Goal: Task Accomplishment & Management: Manage account settings

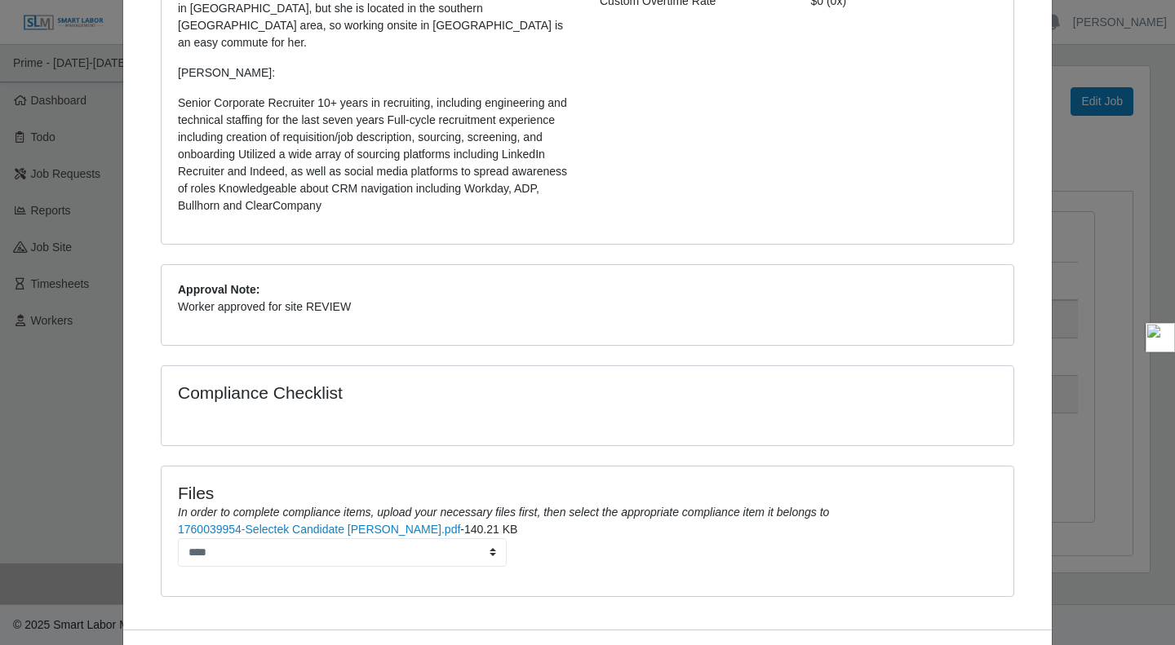
scroll to position [381, 0]
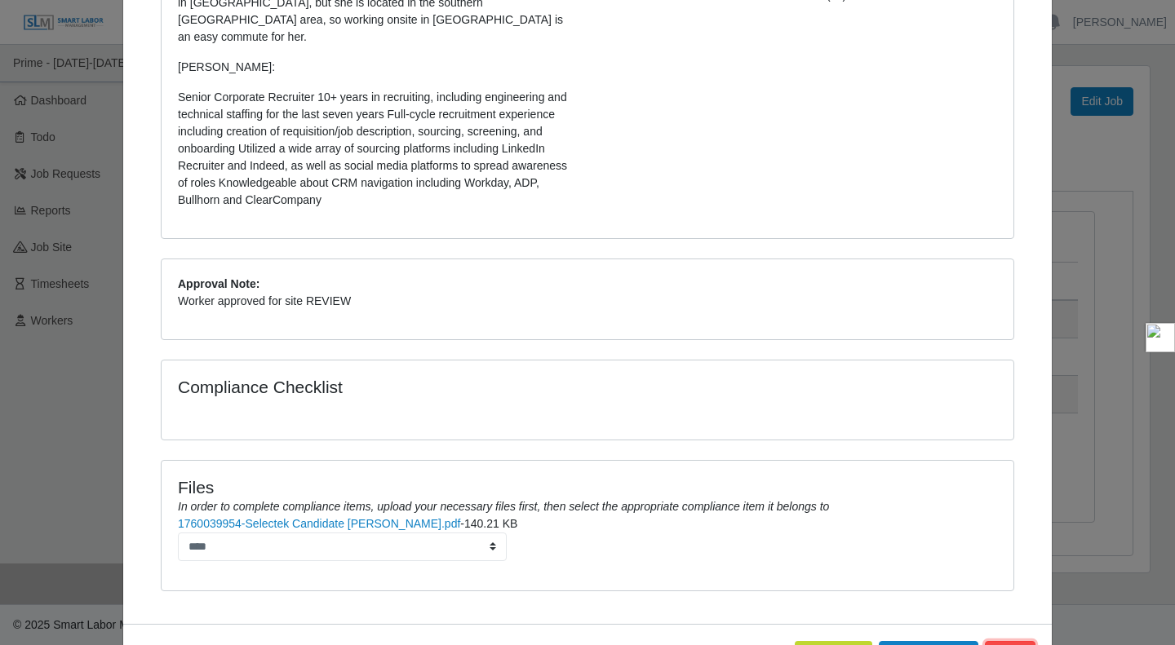
click at [1000, 642] on button "Close" at bounding box center [1010, 655] width 51 height 29
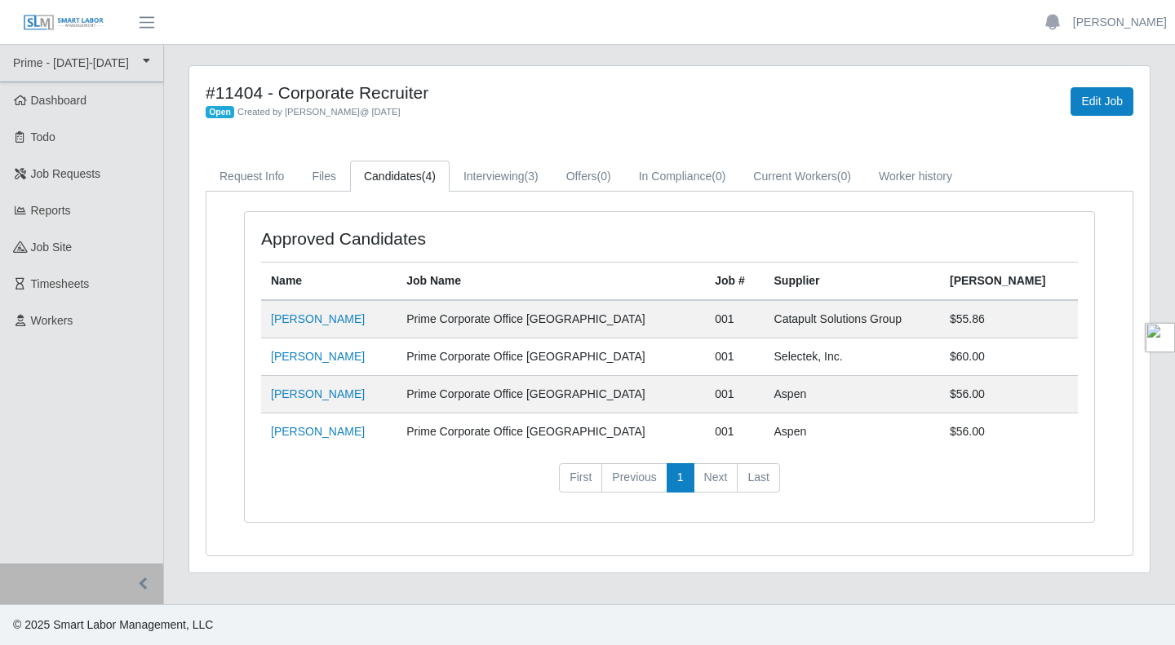
click at [291, 406] on td "[PERSON_NAME]" at bounding box center [328, 395] width 135 height 38
click at [294, 394] on link "[PERSON_NAME]" at bounding box center [318, 394] width 94 height 13
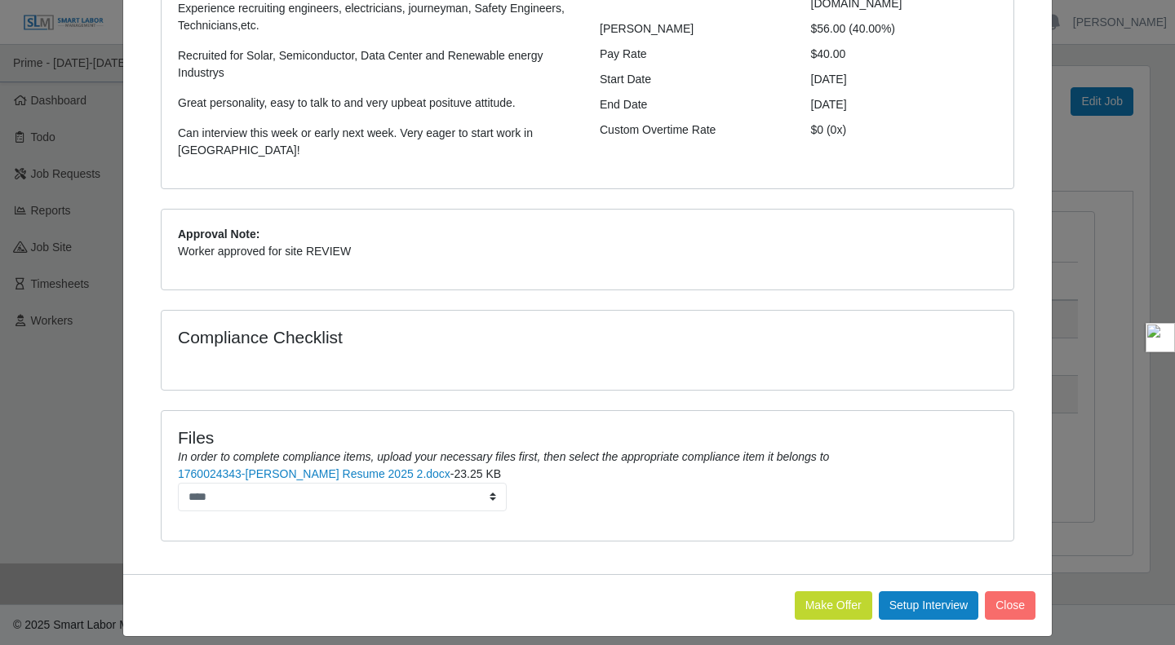
scroll to position [260, 0]
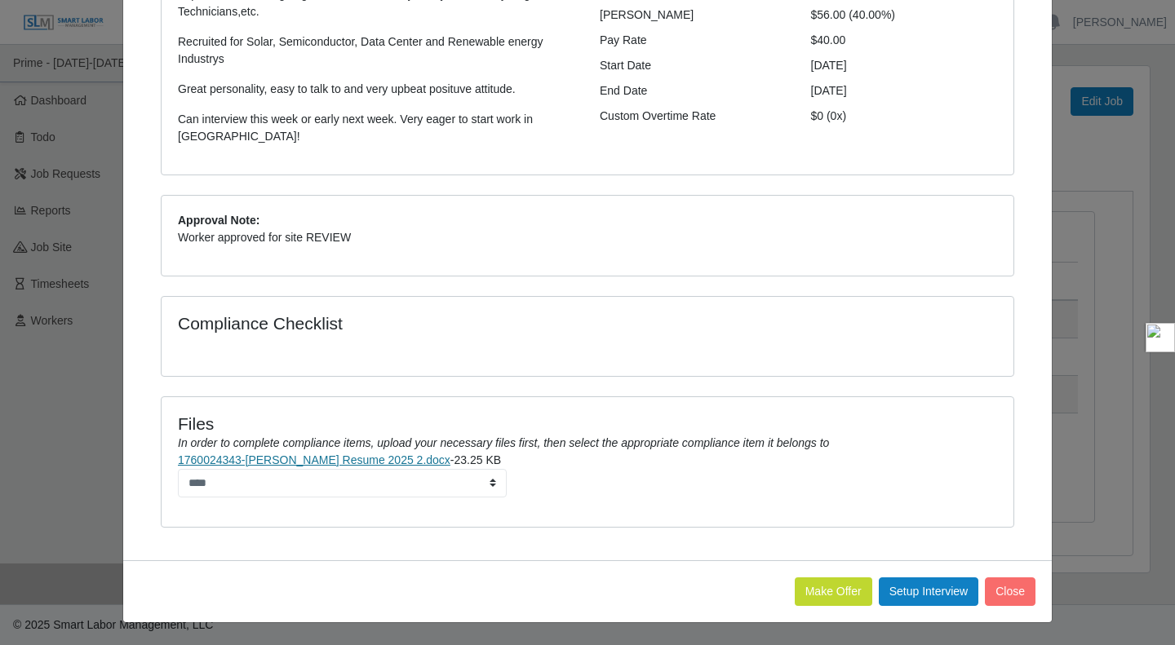
click at [280, 465] on link "1760024343-[PERSON_NAME] Resume 2025 2.docx" at bounding box center [314, 460] width 272 height 13
click at [970, 516] on div "Files In order to complete compliance items, upload your necessary files first,…" at bounding box center [588, 461] width 852 height 129
click at [923, 590] on button "Setup Interview" at bounding box center [929, 592] width 100 height 29
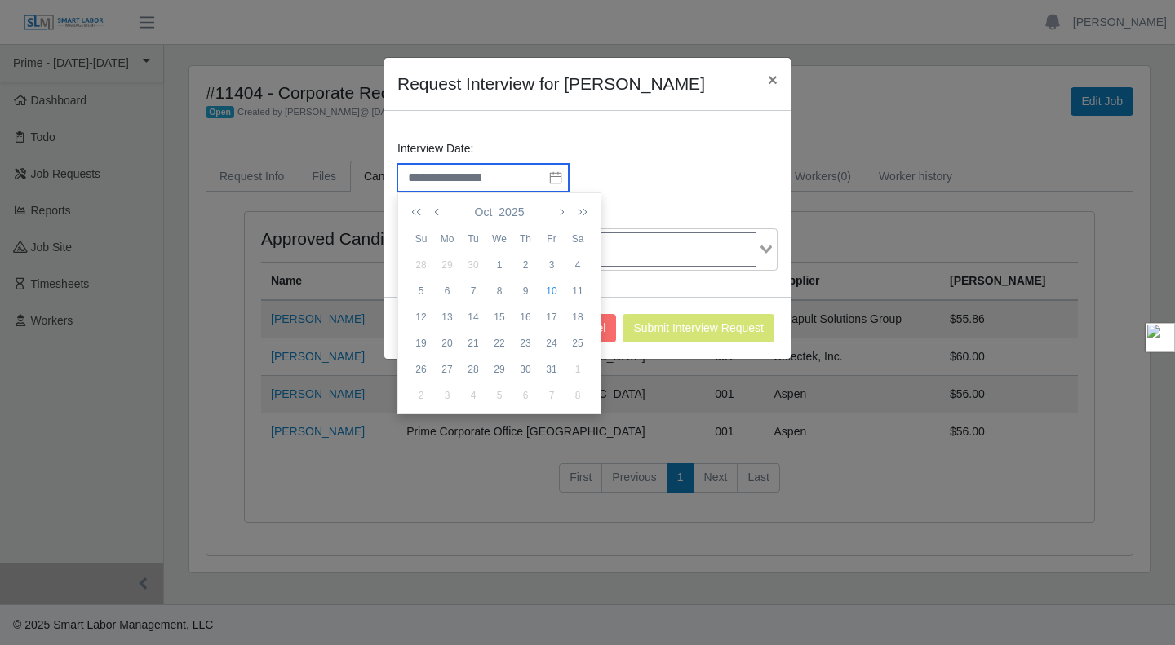
click at [547, 178] on input "text" at bounding box center [482, 178] width 171 height 28
click at [444, 320] on div "13" at bounding box center [447, 317] width 26 height 15
type input "**********"
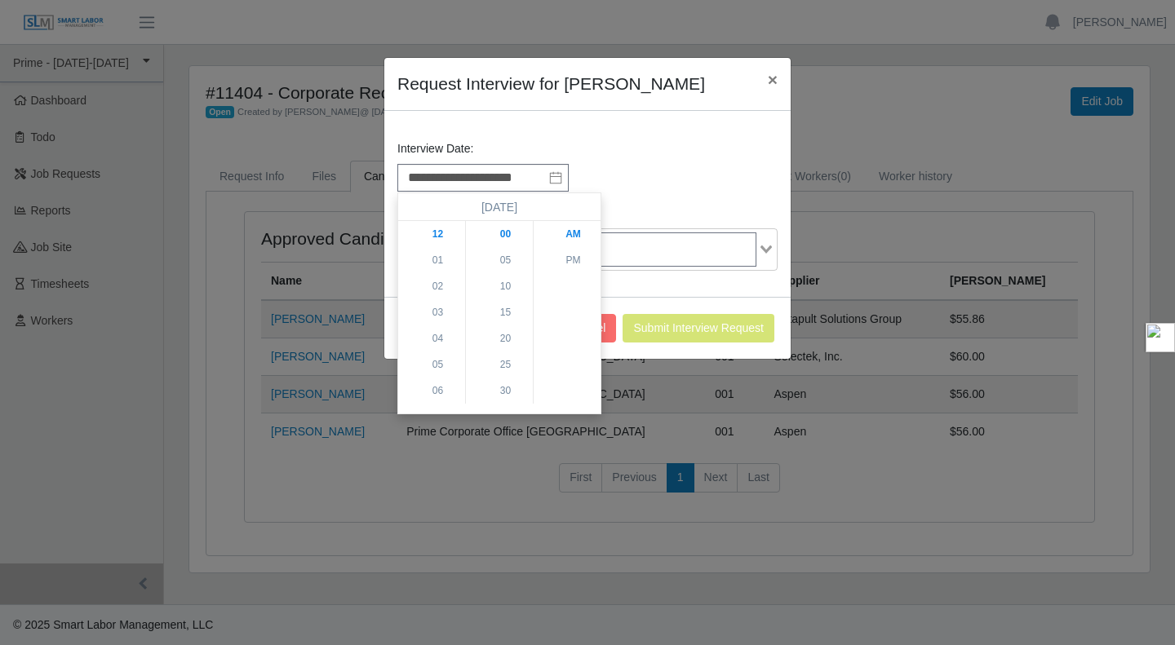
click at [689, 172] on div "**********" at bounding box center [587, 178] width 380 height 28
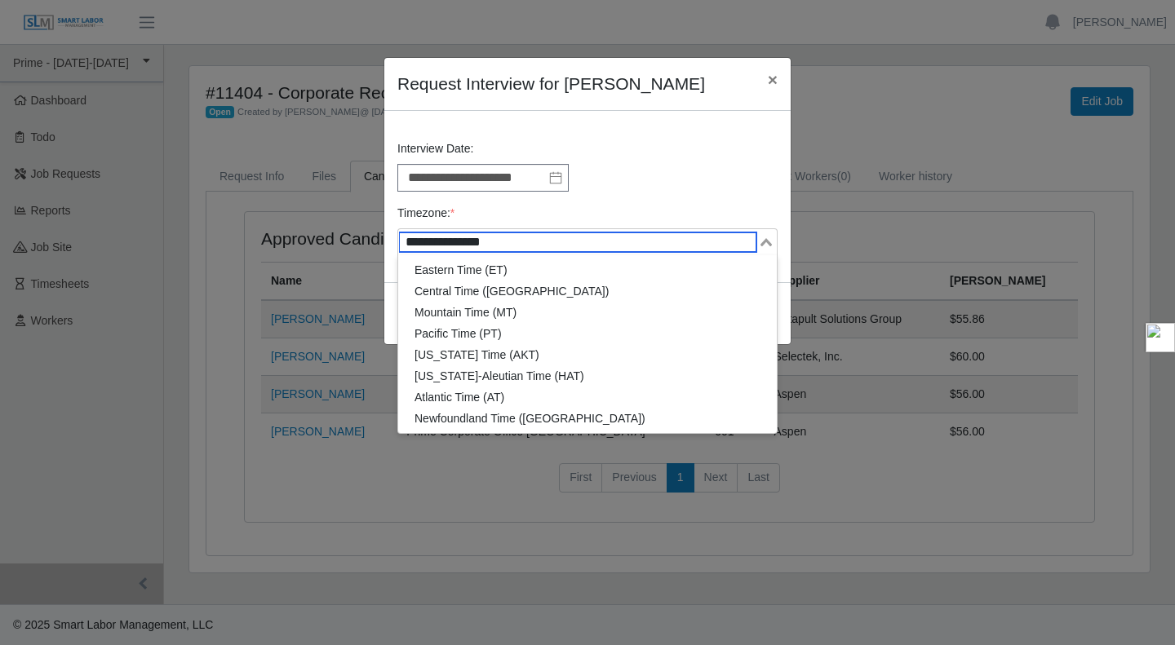
click at [655, 245] on input "Search for option" at bounding box center [578, 243] width 357 height 20
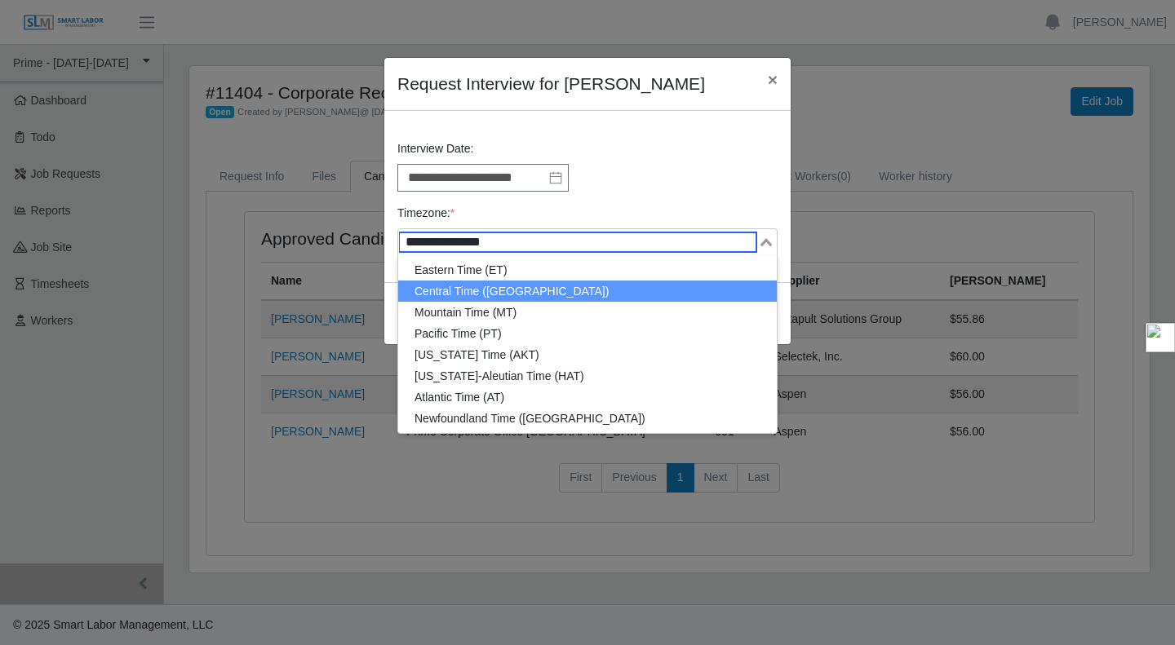
click at [595, 290] on li "Central Time ([GEOGRAPHIC_DATA])" at bounding box center [587, 291] width 379 height 21
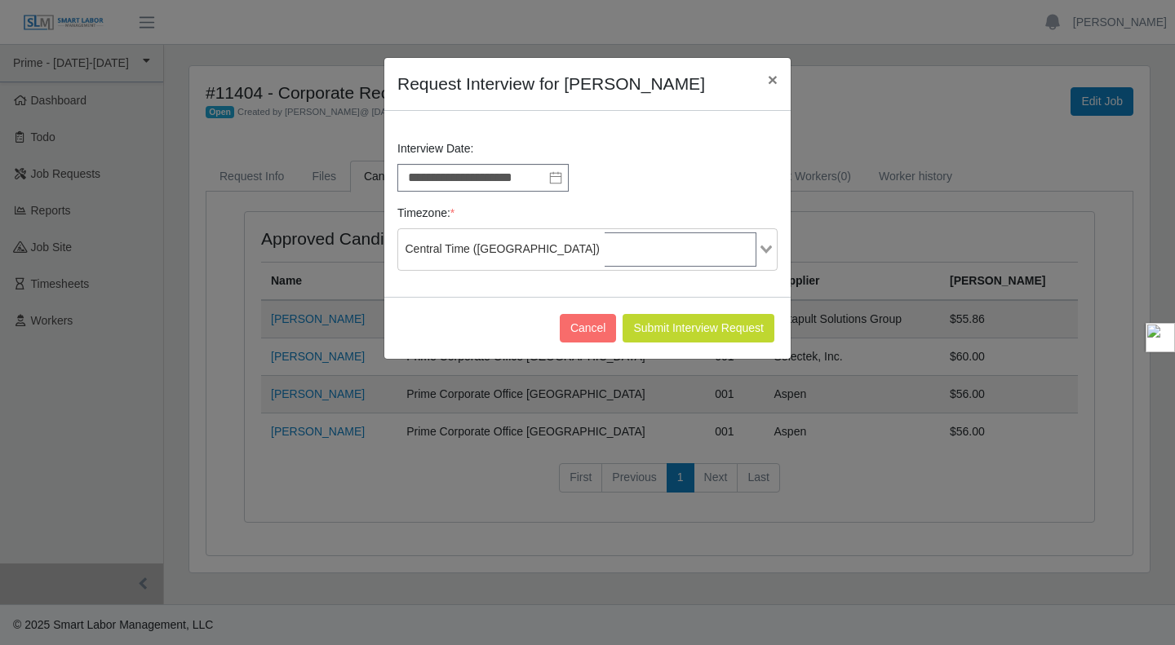
click at [682, 162] on div "**********" at bounding box center [587, 165] width 388 height 51
click at [556, 175] on icon at bounding box center [555, 177] width 13 height 13
click at [595, 81] on h4 "Request Interview for [PERSON_NAME]" at bounding box center [551, 84] width 308 height 26
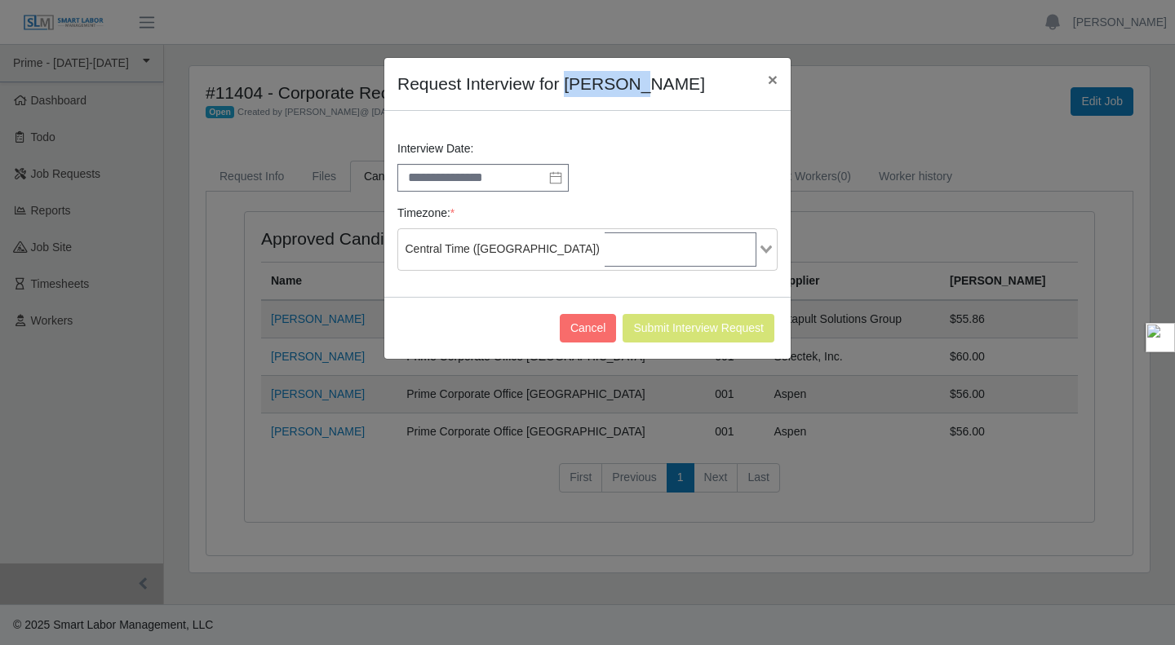
click at [595, 81] on h4 "Request Interview for [PERSON_NAME]" at bounding box center [551, 84] width 308 height 26
copy div "Request Interview for [PERSON_NAME]"
click at [771, 82] on span "×" at bounding box center [773, 79] width 10 height 19
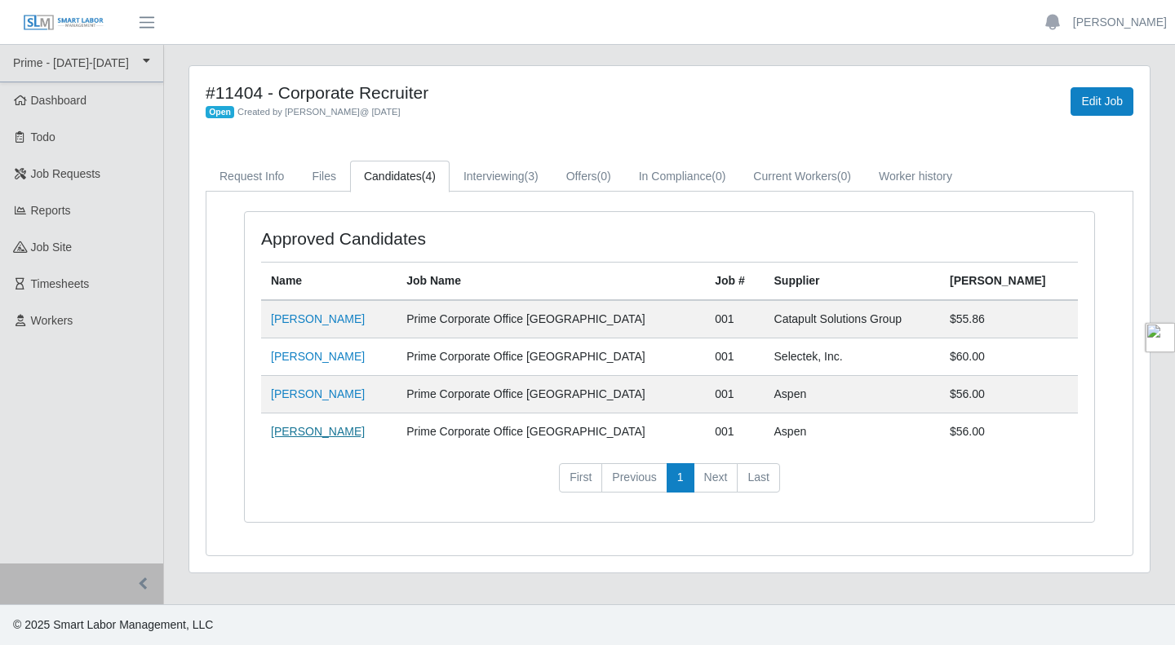
click at [312, 435] on link "[PERSON_NAME]" at bounding box center [318, 431] width 94 height 13
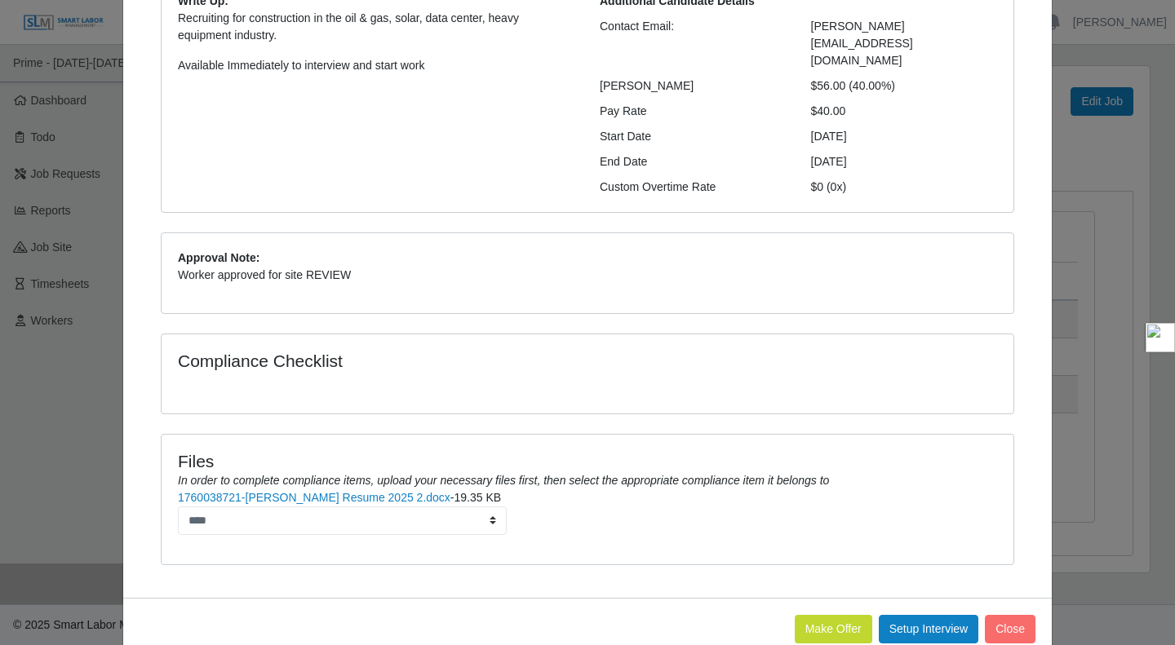
scroll to position [207, 0]
click at [308, 490] on link "1760038721-[PERSON_NAME] Resume 2025 2.docx" at bounding box center [314, 496] width 272 height 13
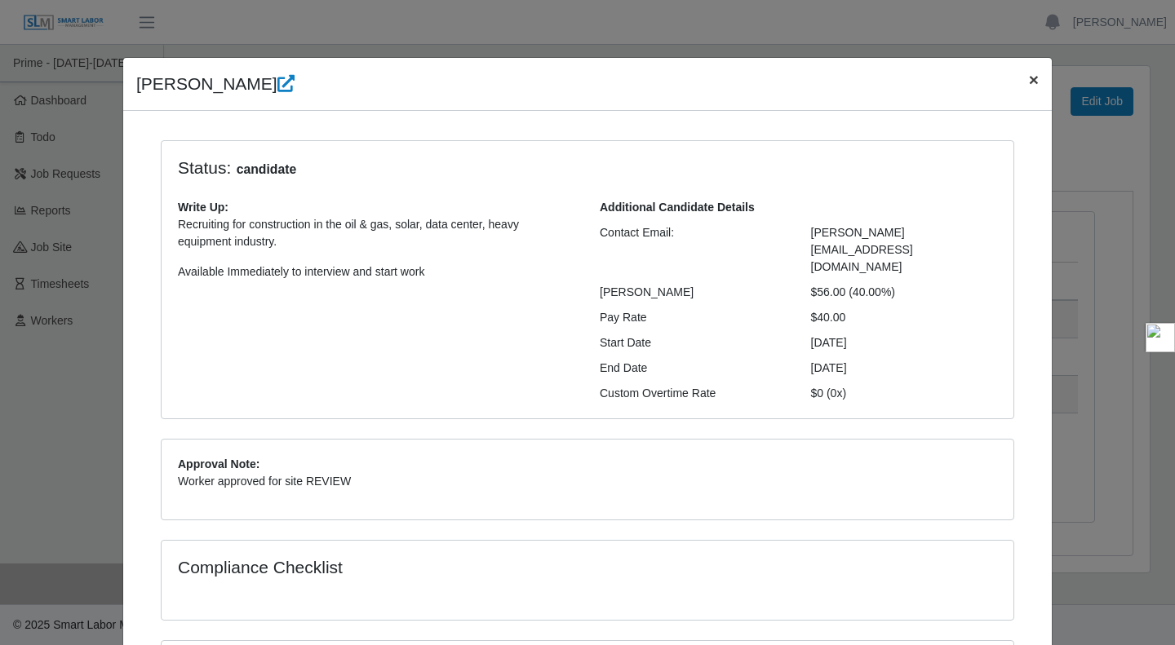
click at [1016, 81] on button "×" at bounding box center [1034, 79] width 36 height 43
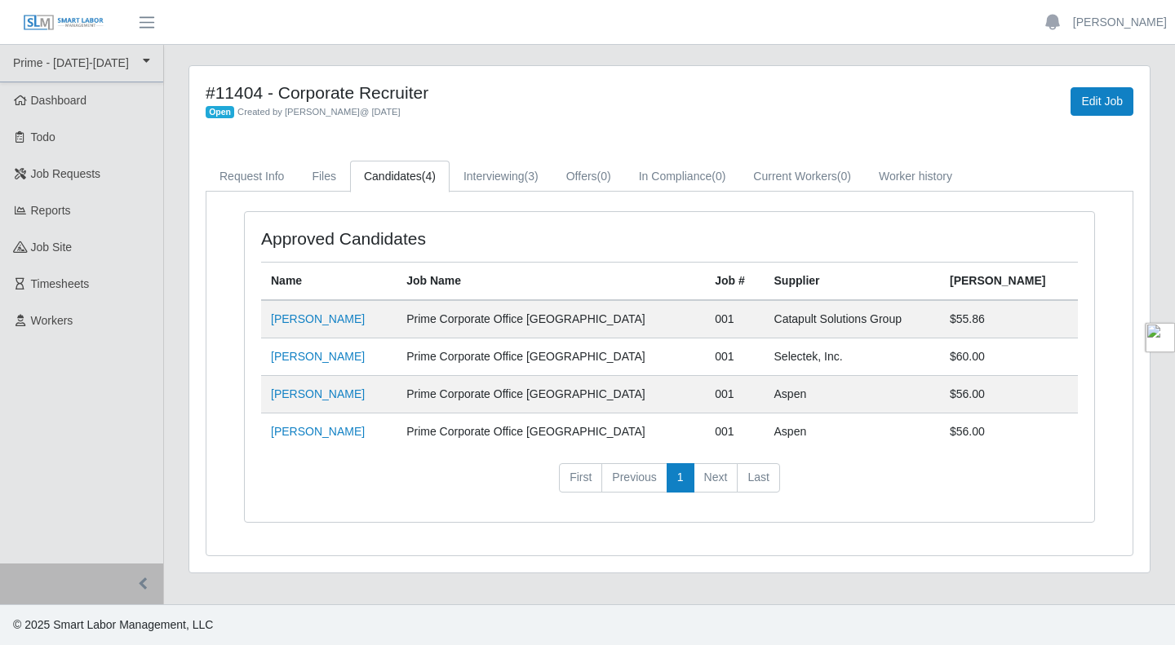
click at [1021, 86] on div "Edit Job" at bounding box center [947, 101] width 396 height 38
click at [486, 175] on link "Interviewing (3)" at bounding box center [501, 177] width 103 height 32
